Goal: Information Seeking & Learning: Find specific fact

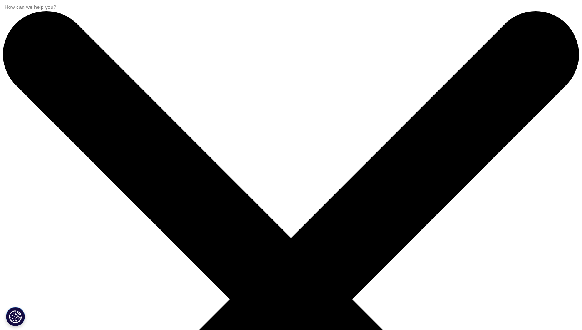
click at [71, 11] on input "Search" at bounding box center [37, 7] width 68 height 8
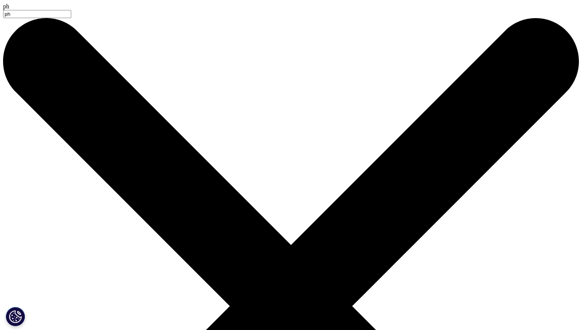
type input "p"
type input "prescription data"
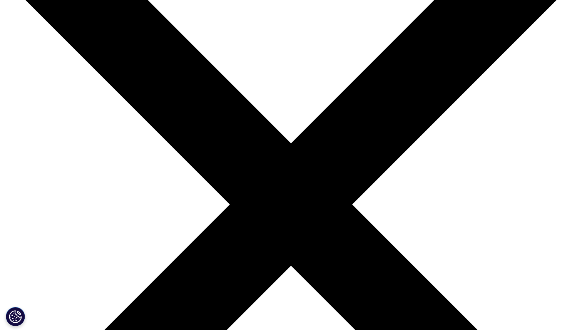
scroll to position [100, 0]
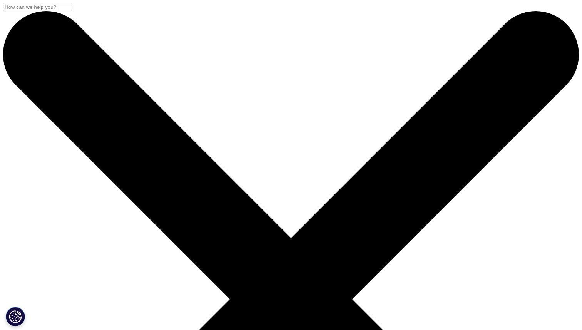
drag, startPoint x: 134, startPoint y: 124, endPoint x: 48, endPoint y: 124, distance: 85.8
type input "rx drugs data philippines"
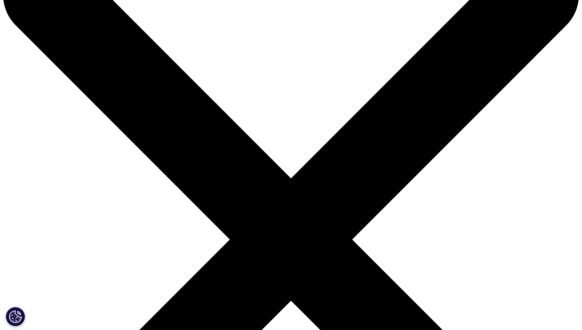
scroll to position [63, 0]
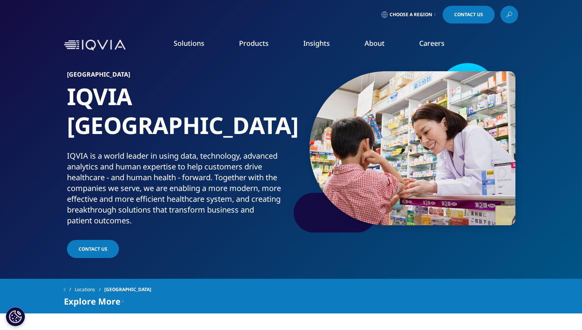
click at [304, 48] on link "Insights" at bounding box center [316, 42] width 27 height 9
click at [514, 16] on link at bounding box center [509, 15] width 18 height 18
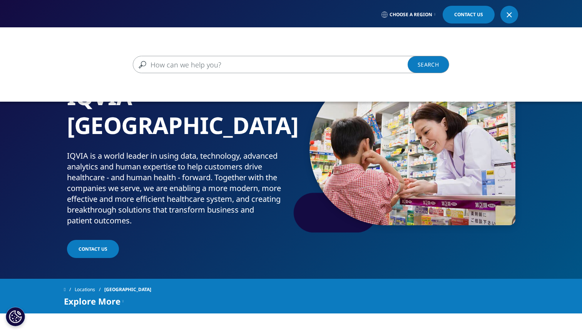
click at [304, 68] on input "Search" at bounding box center [280, 64] width 294 height 17
paste input "Company/Brand Rankings"
type input "Company/Brand Rankings"
